Goal: Task Accomplishment & Management: Complete application form

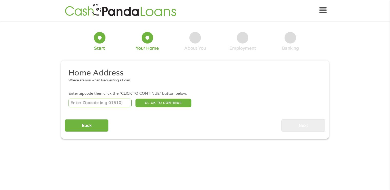
click at [99, 104] on input "number" at bounding box center [100, 102] width 63 height 9
type input "36109"
click at [156, 103] on button "CLICK TO CONTINUE" at bounding box center [164, 102] width 56 height 9
type input "36109"
type input "[PERSON_NAME]"
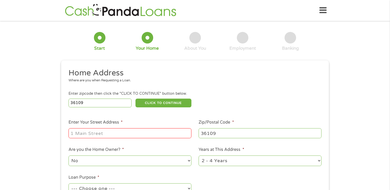
click at [129, 131] on input "Enter Your Street Address *" at bounding box center [130, 133] width 123 height 10
type input "[STREET_ADDRESS][PERSON_NAME]"
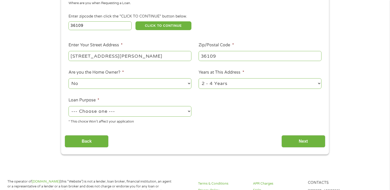
scroll to position [103, 0]
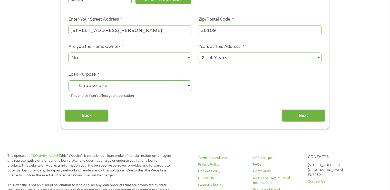
click at [129, 88] on select "--- Choose one --- Pay Bills Debt Consolidation Home Improvement Major Purchase…" at bounding box center [130, 85] width 123 height 11
select select "paybills"
click at [69, 81] on select "--- Choose one --- Pay Bills Debt Consolidation Home Improvement Major Purchase…" at bounding box center [130, 85] width 123 height 11
click at [305, 112] on input "Next" at bounding box center [304, 115] width 44 height 13
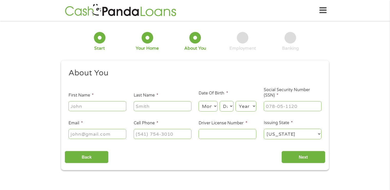
scroll to position [0, 0]
click at [99, 108] on input "First Name *" at bounding box center [98, 106] width 58 height 10
type input "[PERSON_NAME]"
type input "[PERSON_NAME][EMAIL_ADDRESS][PERSON_NAME][DOMAIN_NAME]"
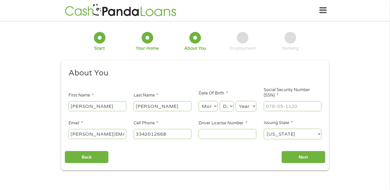
type input "[PHONE_NUMBER]"
click at [217, 106] on select "Month 1 2 3 4 5 6 7 8 9 10 11 12" at bounding box center [208, 106] width 19 height 11
select select "1"
click at [199, 101] on select "Month 1 2 3 4 5 6 7 8 9 10 11 12" at bounding box center [208, 106] width 19 height 11
click at [224, 106] on select "Day 1 2 3 4 5 6 7 8 9 10 11 12 13 14 15 16 17 18 19 20 21 22 23 24 25 26 27 28 …" at bounding box center [227, 106] width 14 height 11
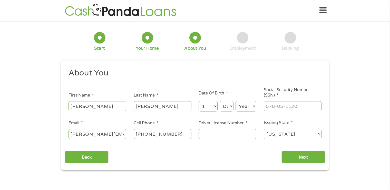
select select "22"
click at [220, 101] on select "Day 1 2 3 4 5 6 7 8 9 10 11 12 13 14 15 16 17 18 19 20 21 22 23 24 25 26 27 28 …" at bounding box center [227, 106] width 14 height 11
click at [252, 108] on select "Year [DATE] 2006 2005 2004 2003 2002 2001 2000 1999 1998 1997 1996 1995 1994 19…" at bounding box center [246, 106] width 21 height 11
select select "1981"
click at [236, 101] on select "Year [DATE] 2006 2005 2004 2003 2002 2001 2000 1999 1998 1997 1996 1995 1994 19…" at bounding box center [246, 106] width 21 height 11
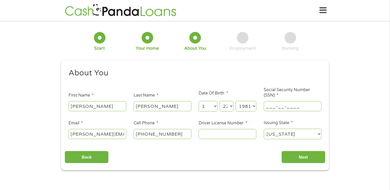
click at [281, 104] on input "___-__-____" at bounding box center [293, 106] width 58 height 10
type input "420-25-2364"
click at [226, 136] on input "Driver License Number *" at bounding box center [228, 134] width 58 height 10
type input "6958435"
click at [314, 156] on input "Next" at bounding box center [304, 157] width 44 height 13
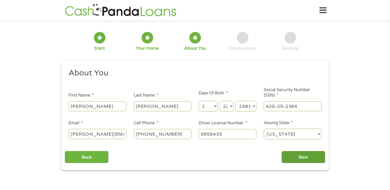
click at [297, 156] on input "Next" at bounding box center [304, 157] width 44 height 13
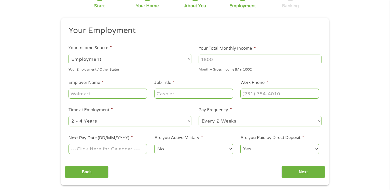
scroll to position [51, 0]
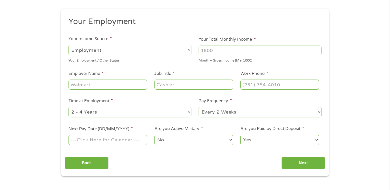
click at [102, 85] on input "Employer Name *" at bounding box center [108, 84] width 79 height 10
type input "ms Companies"
click at [172, 84] on input "Job Title *" at bounding box center [194, 84] width 79 height 10
type input "Quality Supervisor"
click at [251, 84] on input "(___) ___-____" at bounding box center [280, 84] width 79 height 10
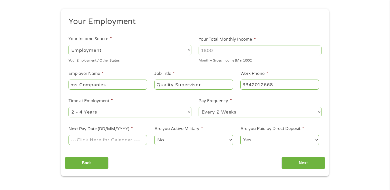
type input "[PHONE_NUMBER]"
click at [220, 52] on input "Your Total Monthly Income *" at bounding box center [260, 50] width 123 height 10
type input "2800"
click at [156, 114] on select "--- Choose one --- 1 Year or less 1 - 2 Years 2 - 4 Years Over 4 Years" at bounding box center [130, 112] width 123 height 11
select select "60months"
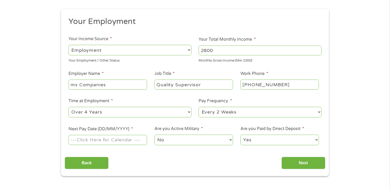
click at [69, 107] on select "--- Choose one --- 1 Year or less 1 - 2 Years 2 - 4 Years Over 4 Years" at bounding box center [130, 112] width 123 height 11
click at [242, 110] on select "--- Choose one --- Every 2 Weeks Every Week Monthly Semi-Monthly" at bounding box center [260, 112] width 123 height 11
click at [146, 158] on div "Back Next" at bounding box center [195, 161] width 261 height 16
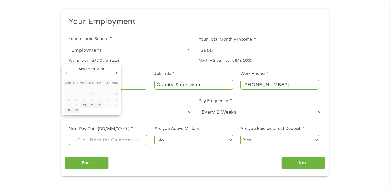
click at [135, 138] on input "Next Pay Date (DD/MM/YYYY) *" at bounding box center [108, 140] width 79 height 10
type input "[DATE]"
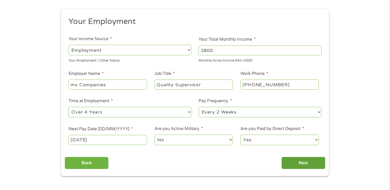
click at [298, 165] on input "Next" at bounding box center [304, 162] width 44 height 13
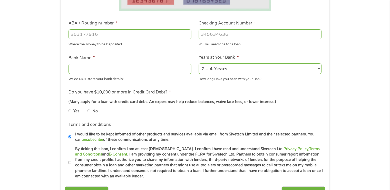
scroll to position [154, 0]
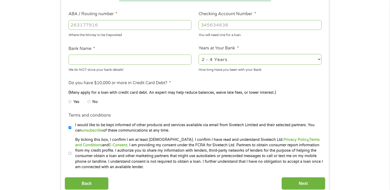
drag, startPoint x: 88, startPoint y: 102, endPoint x: 90, endPoint y: 96, distance: 6.2
click at [88, 101] on input "No" at bounding box center [89, 101] width 3 height 8
radio input "true"
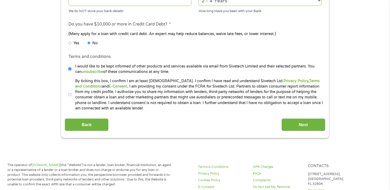
scroll to position [231, 0]
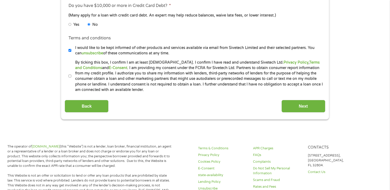
click at [66, 76] on li "Terms and conditions * By ticking this box, I confirm I am at least [DEMOGRAPHI…" at bounding box center [195, 76] width 261 height 33
click at [71, 73] on input "By ticking this box, I confirm I am at least [DEMOGRAPHIC_DATA]. I confirm I ha…" at bounding box center [70, 76] width 3 height 8
checkbox input "true"
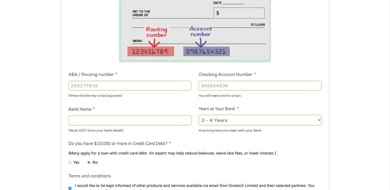
scroll to position [103, 0]
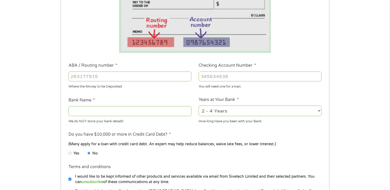
click at [81, 110] on input "Bank Name *" at bounding box center [130, 111] width 123 height 10
type input "w"
type input "Well Fargo"
click at [116, 77] on input "ABA / Routing number *" at bounding box center [130, 76] width 123 height 10
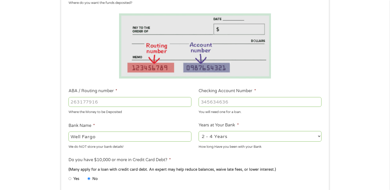
scroll to position [77, 0]
click at [81, 102] on input "ABA / Routing number *" at bounding box center [130, 102] width 123 height 10
type input "062000080"
type input "[PERSON_NAME] FARGO BANK"
type input "062000080"
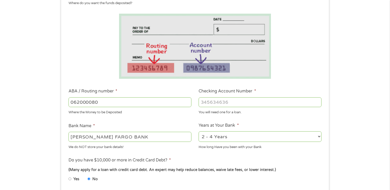
drag, startPoint x: 210, startPoint y: 103, endPoint x: 213, endPoint y: 102, distance: 3.2
click at [210, 103] on input "Checking Account Number *" at bounding box center [260, 102] width 123 height 10
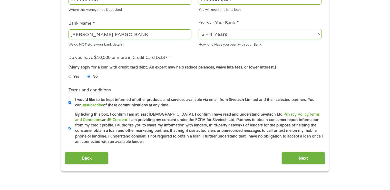
scroll to position [180, 0]
type input "2800883646"
click at [252, 33] on select "2 - 4 Years 6 - 12 Months 1 - 2 Years Over 4 Years" at bounding box center [260, 33] width 123 height 11
select select "60months"
click at [199, 29] on select "2 - 4 Years 6 - 12 Months 1 - 2 Years Over 4 Years" at bounding box center [260, 33] width 123 height 11
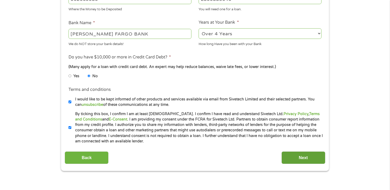
click at [306, 154] on input "Next" at bounding box center [304, 157] width 44 height 13
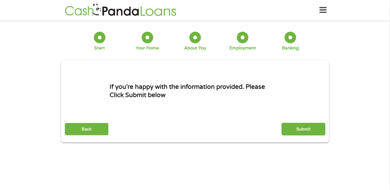
scroll to position [0, 0]
click at [200, 39] on div at bounding box center [196, 38] width 12 height 12
click at [100, 127] on input "Back" at bounding box center [87, 129] width 44 height 13
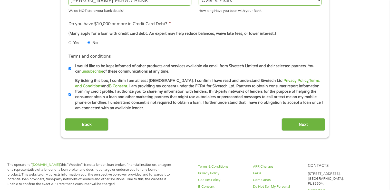
scroll to position [283, 0]
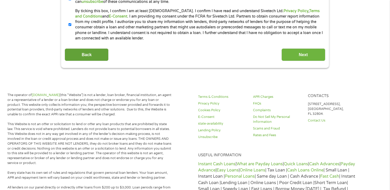
click at [99, 54] on input "Back" at bounding box center [87, 54] width 44 height 13
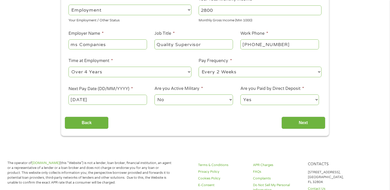
scroll to position [128, 0]
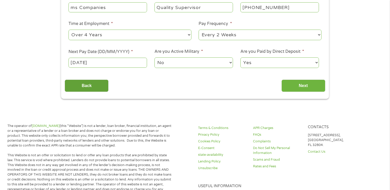
click at [99, 85] on input "Back" at bounding box center [87, 85] width 44 height 13
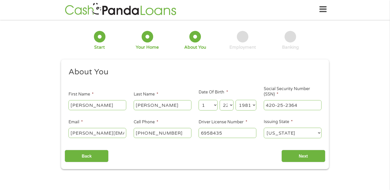
scroll to position [0, 0]
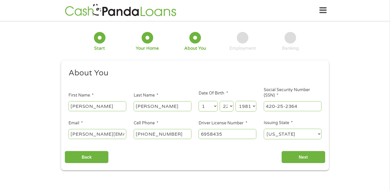
click at [122, 133] on input "[PERSON_NAME][EMAIL_ADDRESS][PERSON_NAME][DOMAIN_NAME]" at bounding box center [98, 134] width 58 height 10
click at [123, 132] on input "[DOMAIN_NAME]" at bounding box center [98, 134] width 58 height 10
type input "c"
type input "[EMAIL_ADDRESS][DOMAIN_NAME]"
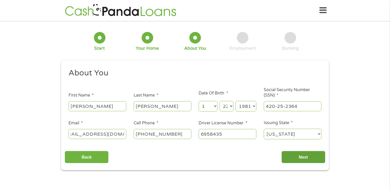
click at [300, 159] on input "Next" at bounding box center [304, 157] width 44 height 13
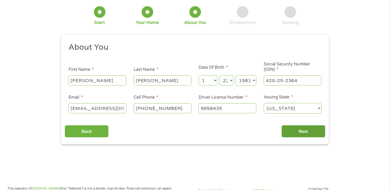
click at [307, 131] on input "Next" at bounding box center [304, 131] width 44 height 13
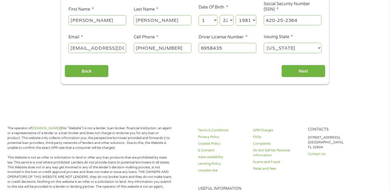
scroll to position [77, 0]
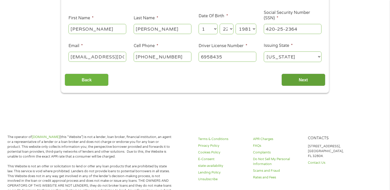
click at [308, 80] on input "Next" at bounding box center [304, 79] width 44 height 13
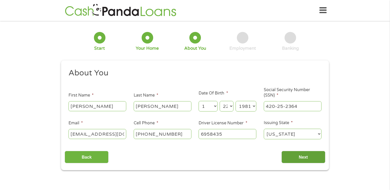
scroll to position [0, 0]
click at [303, 154] on input "Next" at bounding box center [304, 157] width 44 height 13
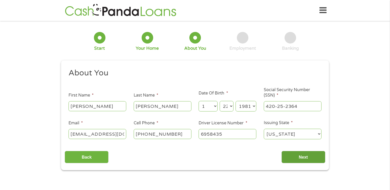
click at [303, 154] on input "Next" at bounding box center [304, 157] width 44 height 13
click at [304, 154] on input "Next" at bounding box center [304, 157] width 44 height 13
click at [308, 160] on input "Next" at bounding box center [304, 157] width 44 height 13
click at [310, 158] on input "Next" at bounding box center [304, 157] width 44 height 13
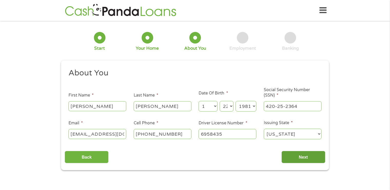
click at [309, 157] on input "Next" at bounding box center [304, 157] width 44 height 13
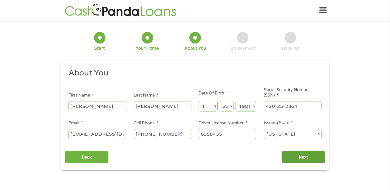
click at [309, 157] on input "Next" at bounding box center [304, 157] width 44 height 13
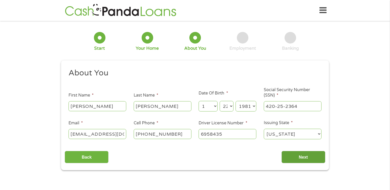
click at [307, 158] on input "Next" at bounding box center [304, 157] width 44 height 13
click at [243, 42] on div at bounding box center [243, 38] width 12 height 12
click at [306, 157] on input "Next" at bounding box center [304, 157] width 44 height 13
click at [307, 155] on input "Next" at bounding box center [304, 157] width 44 height 13
click at [309, 155] on input "Next" at bounding box center [304, 157] width 44 height 13
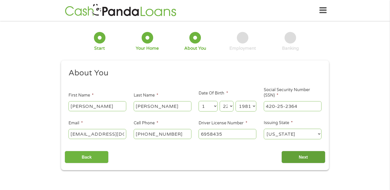
click at [310, 155] on input "Next" at bounding box center [304, 157] width 44 height 13
click at [311, 154] on input "Next" at bounding box center [304, 157] width 44 height 13
drag, startPoint x: 316, startPoint y: 145, endPoint x: 325, endPoint y: 141, distance: 10.4
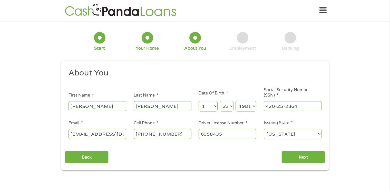
scroll to position [2, 2]
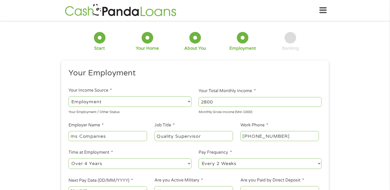
drag, startPoint x: 325, startPoint y: 141, endPoint x: 65, endPoint y: 36, distance: 280.7
click at [58, 37] on div "1 Start 2 Your Home 3 About You 4 Employment 5 Banking 6 This field is hidden w…" at bounding box center [195, 125] width 277 height 203
click at [221, 103] on input "2800" at bounding box center [260, 102] width 123 height 10
type input "2"
type input "2000"
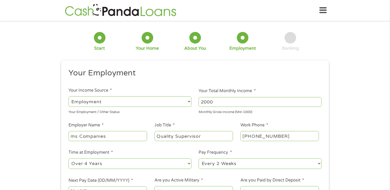
drag, startPoint x: 338, startPoint y: 123, endPoint x: 341, endPoint y: 123, distance: 3.6
click at [340, 123] on div "1 Start 2 Your Home 3 About You 4 Employment 5 Banking 6 This field is hidden w…" at bounding box center [195, 125] width 390 height 203
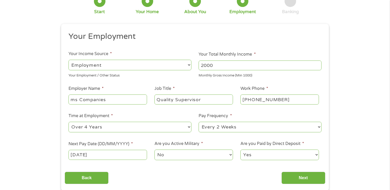
scroll to position [154, 0]
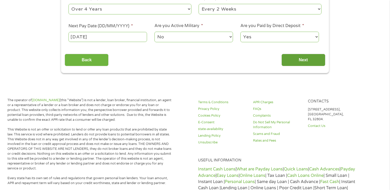
click at [314, 58] on input "Next" at bounding box center [304, 60] width 44 height 13
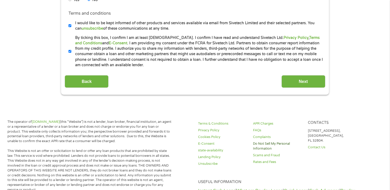
scroll to position [257, 0]
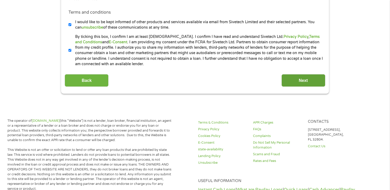
click at [308, 83] on input "Next" at bounding box center [304, 80] width 44 height 13
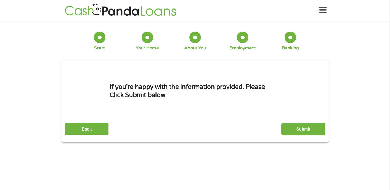
scroll to position [0, 0]
click at [300, 127] on input "Submit" at bounding box center [304, 129] width 44 height 13
